Goal: Task Accomplishment & Management: Use online tool/utility

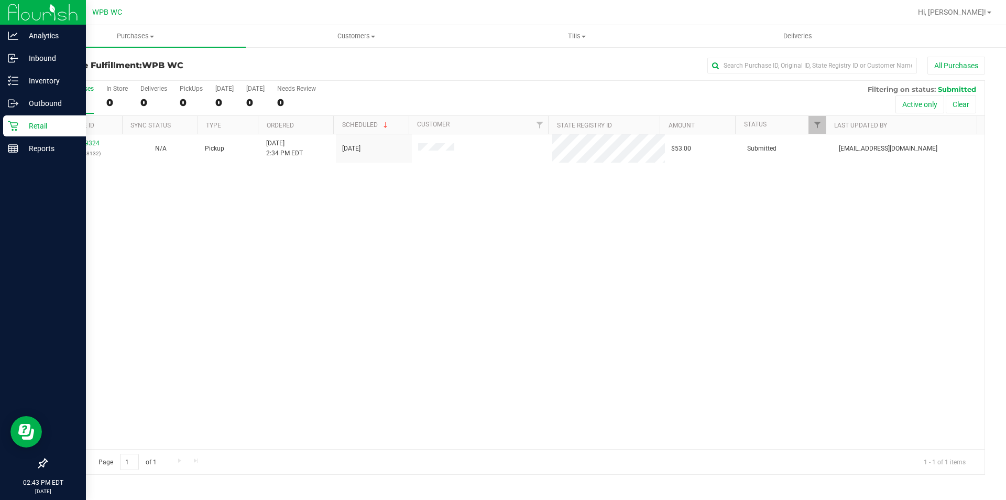
click at [39, 123] on p "Retail" at bounding box center [49, 126] width 63 height 13
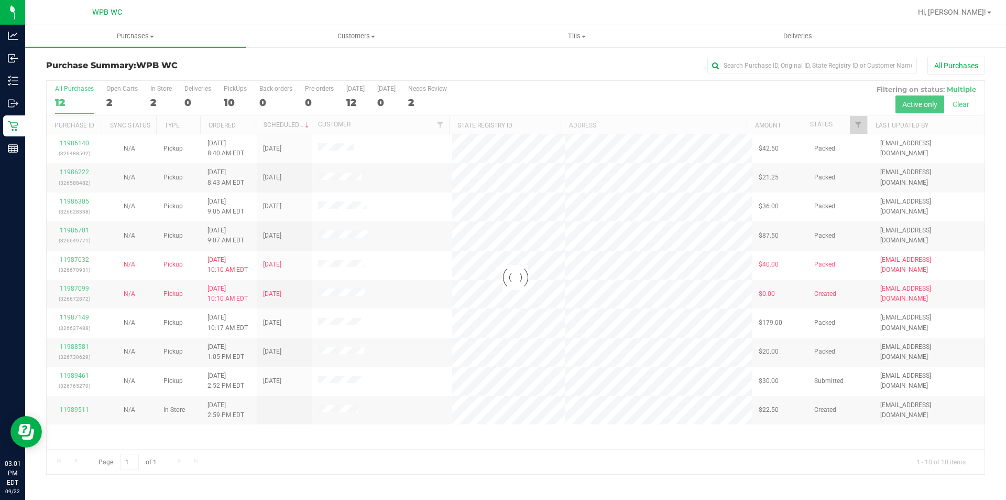
click at [75, 372] on div at bounding box center [516, 277] width 938 height 393
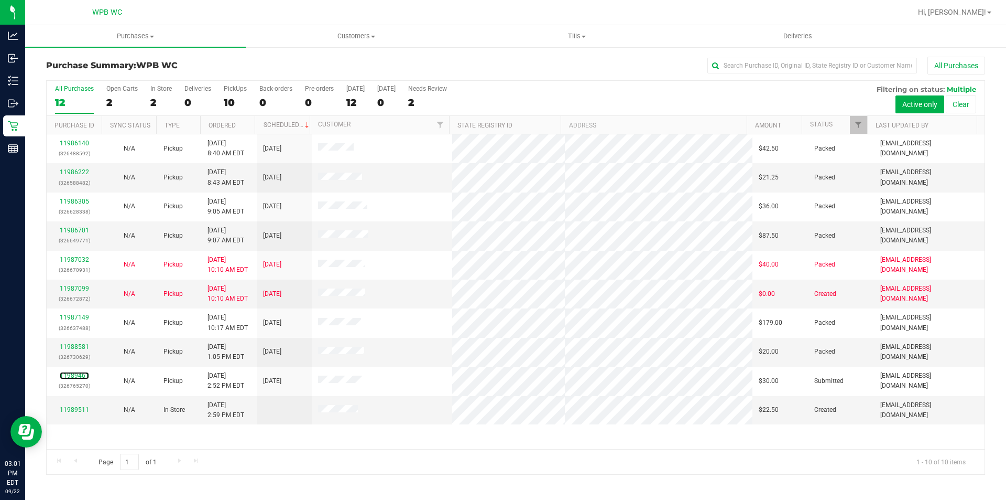
click at [77, 372] on link "11989461" at bounding box center [74, 375] width 29 height 7
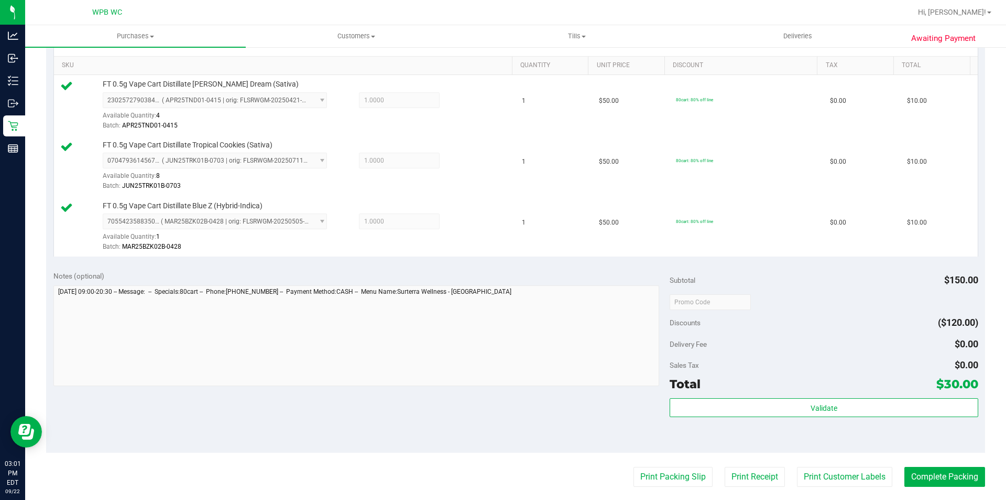
scroll to position [315, 0]
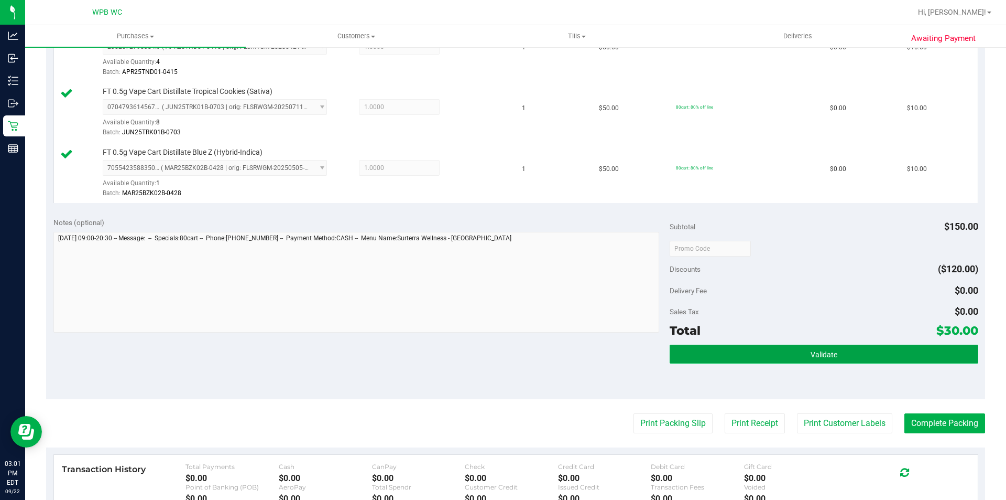
click at [797, 347] on button "Validate" at bounding box center [824, 353] width 308 height 19
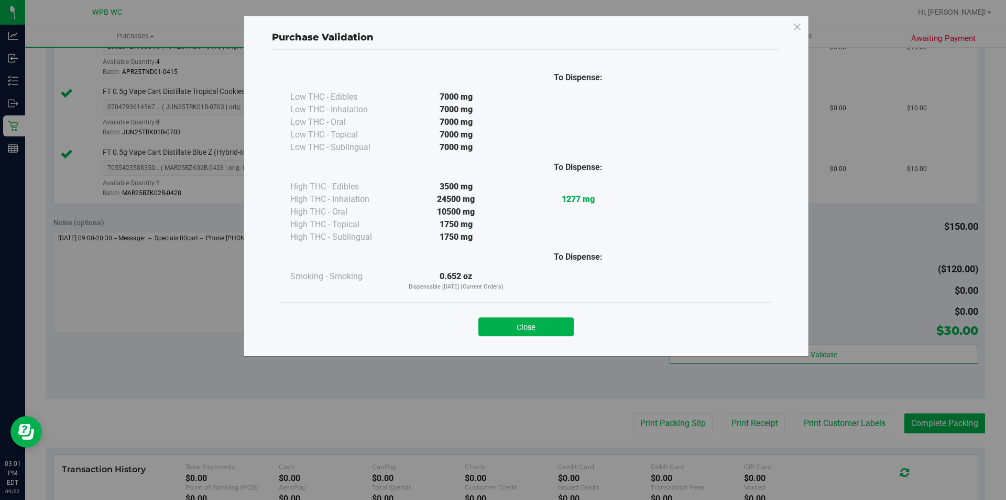
drag, startPoint x: 548, startPoint y: 321, endPoint x: 555, endPoint y: 329, distance: 10.1
click at [549, 322] on button "Close" at bounding box center [526, 326] width 95 height 19
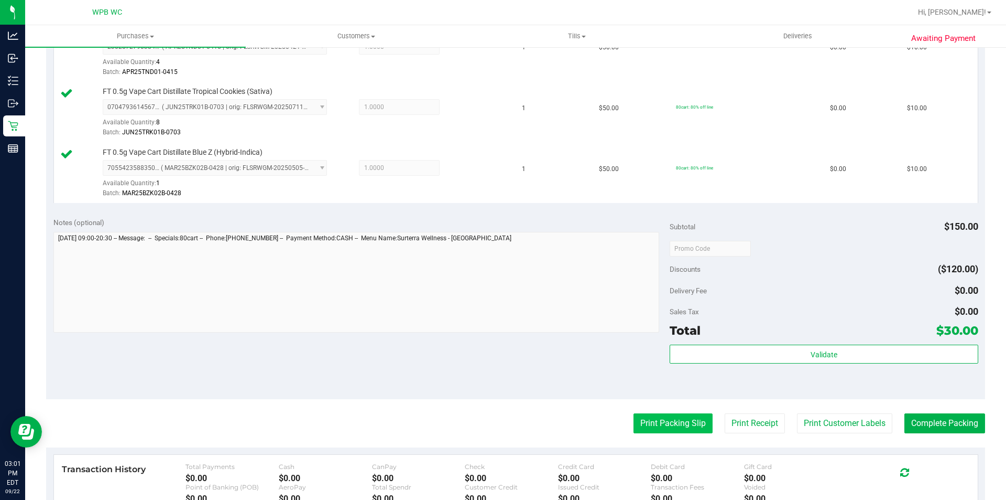
click at [655, 422] on button "Print Packing Slip" at bounding box center [673, 423] width 79 height 20
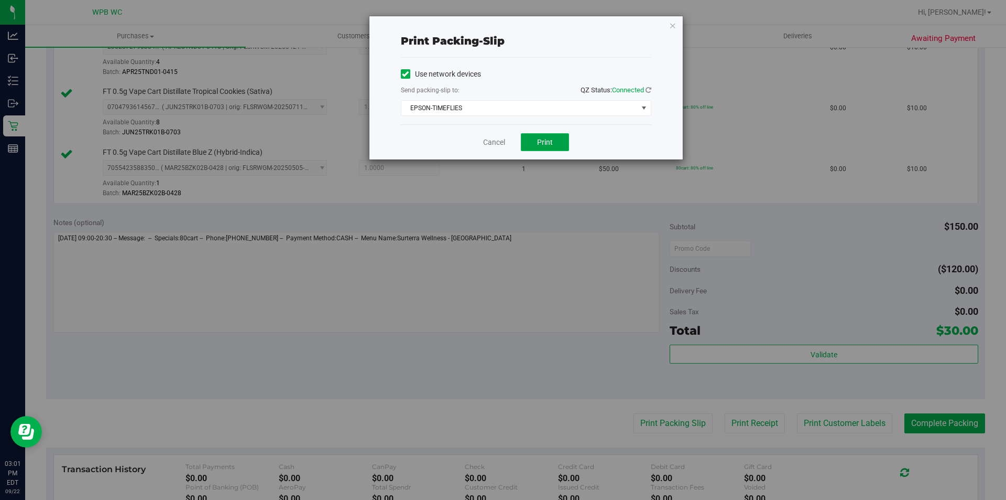
click at [541, 142] on span "Print" at bounding box center [545, 142] width 16 height 8
click at [490, 142] on link "Cancel" at bounding box center [494, 142] width 22 height 11
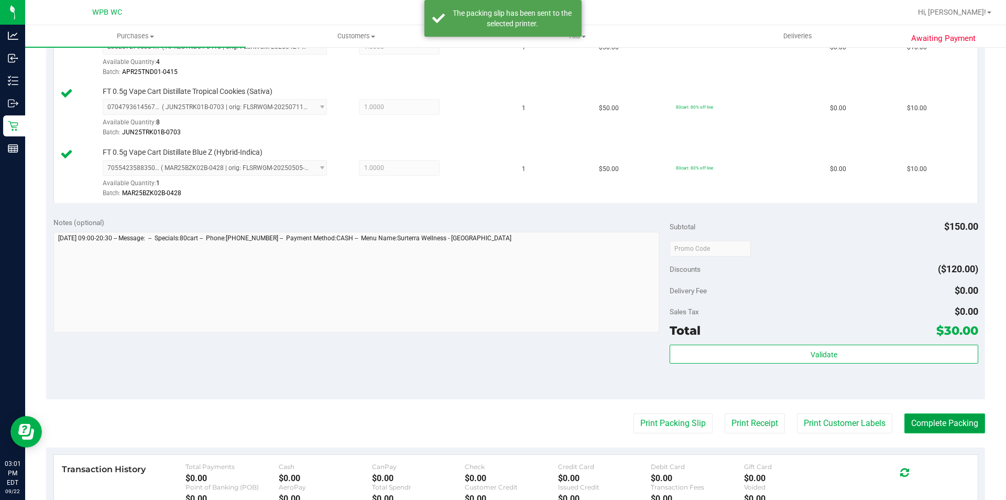
click at [907, 418] on button "Complete Packing" at bounding box center [945, 423] width 81 height 20
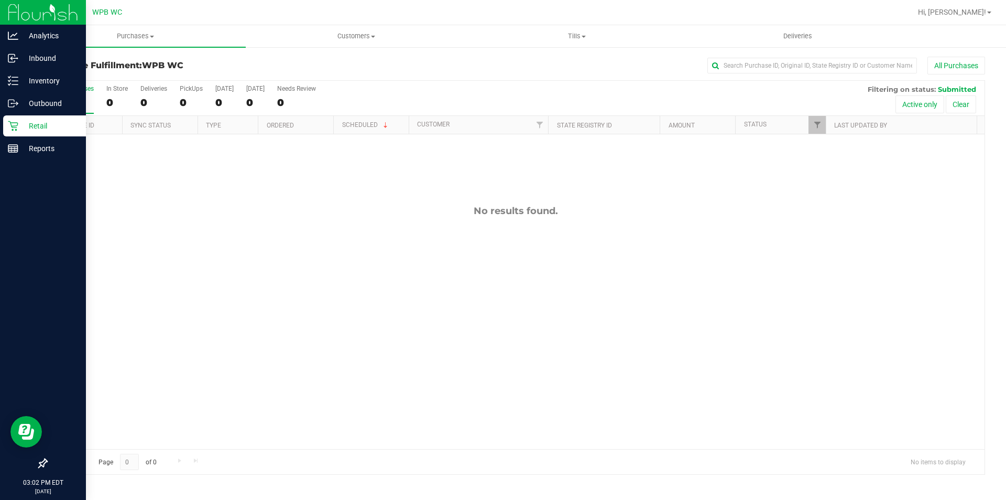
click at [41, 130] on p "Retail" at bounding box center [49, 126] width 63 height 13
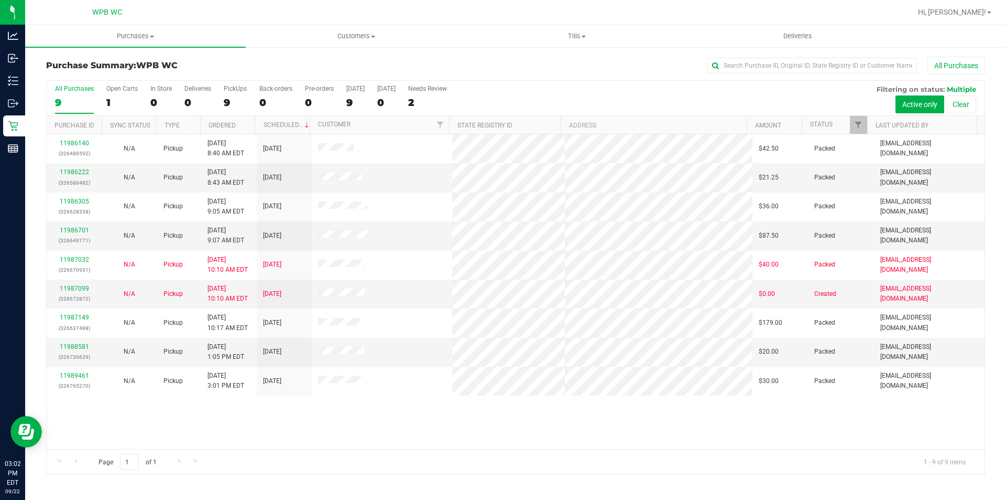
click at [566, 416] on div "11986140 (326488592) N/A Pickup [DATE] 8:40 AM EDT 9/22/2025 $42.50 Packed [EMA…" at bounding box center [516, 291] width 938 height 315
